Goal: Transaction & Acquisition: Purchase product/service

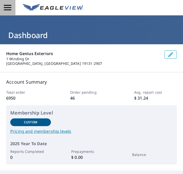
click at [8, 7] on icon "button" at bounding box center [7, 7] width 7 height 5
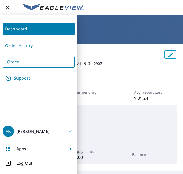
click at [20, 58] on link "Order" at bounding box center [39, 62] width 72 height 12
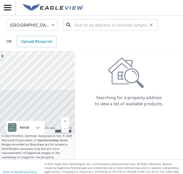
click at [94, 25] on input "text" at bounding box center [110, 25] width 73 height 14
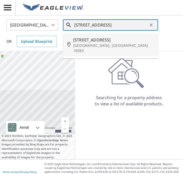
click at [90, 42] on span "[STREET_ADDRESS]" at bounding box center [113, 40] width 81 height 6
type input "[STREET_ADDRESS]"
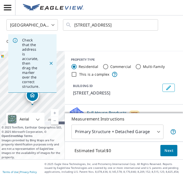
click at [171, 152] on span "Next" at bounding box center [169, 150] width 9 height 6
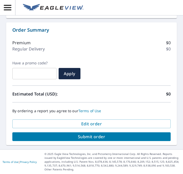
click at [83, 138] on span "Submit order" at bounding box center [91, 137] width 150 height 6
checkbox input "true"
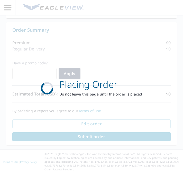
scroll to position [256, 0]
